Goal: Task Accomplishment & Management: Manage account settings

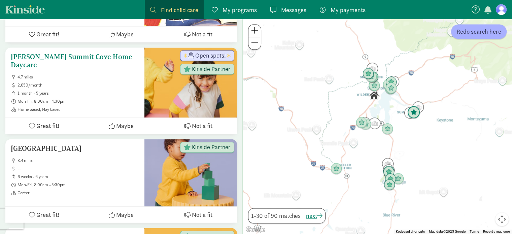
scroll to position [1001, 0]
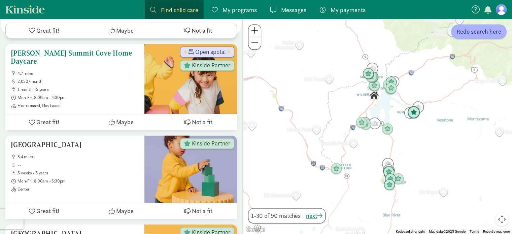
click at [168, 91] on div at bounding box center [190, 79] width 93 height 70
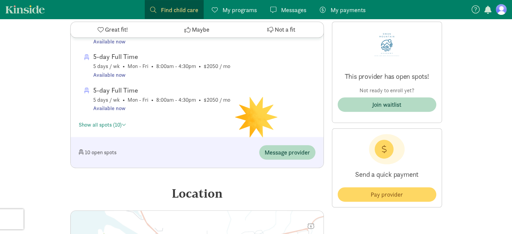
scroll to position [391, 0]
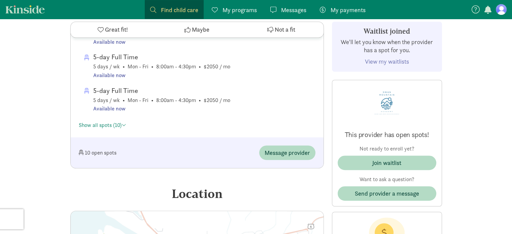
drag, startPoint x: 312, startPoint y: 113, endPoint x: 226, endPoint y: 202, distance: 123.5
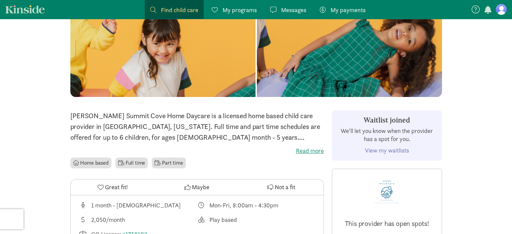
scroll to position [67, 0]
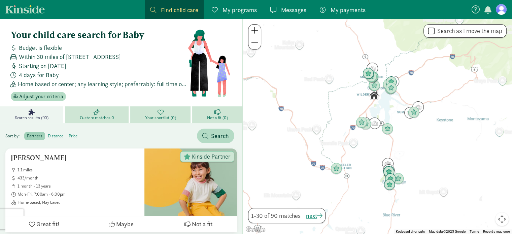
click at [239, 8] on span "My programs" at bounding box center [239, 9] width 34 height 9
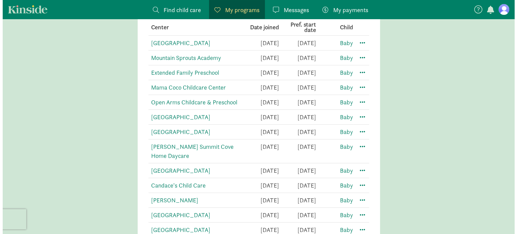
scroll to position [197, 0]
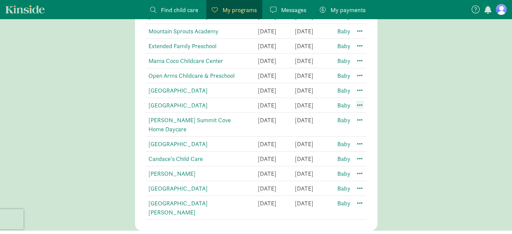
click at [359, 107] on span at bounding box center [360, 105] width 8 height 8
click at [365, 116] on div "Edit preferences" at bounding box center [383, 119] width 61 height 14
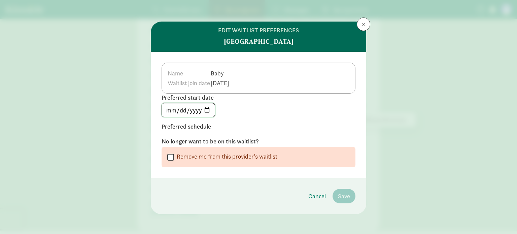
click at [205, 111] on input "[DATE]" at bounding box center [188, 109] width 53 height 13
click at [208, 111] on input "[DATE]" at bounding box center [188, 109] width 53 height 13
type input "[DATE]"
click at [290, 147] on div " Remove me from this provider's waitlist" at bounding box center [258, 157] width 194 height 21
click at [311, 194] on span "Cancel" at bounding box center [316, 195] width 17 height 9
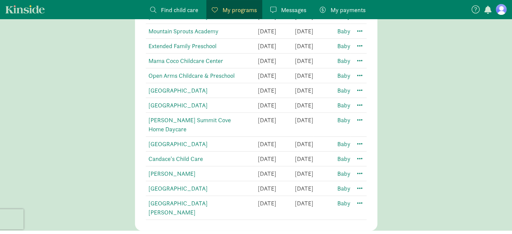
click at [188, 14] on link "Find child care Find" at bounding box center [174, 9] width 59 height 19
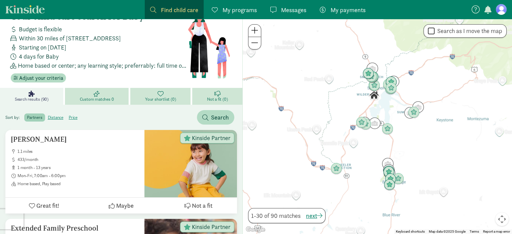
scroll to position [19, 0]
